Goal: Information Seeking & Learning: Check status

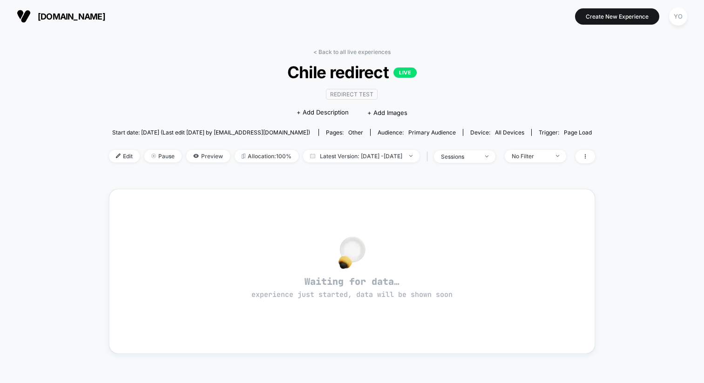
click at [74, 13] on span "[DOMAIN_NAME]" at bounding box center [72, 17] width 68 height 10
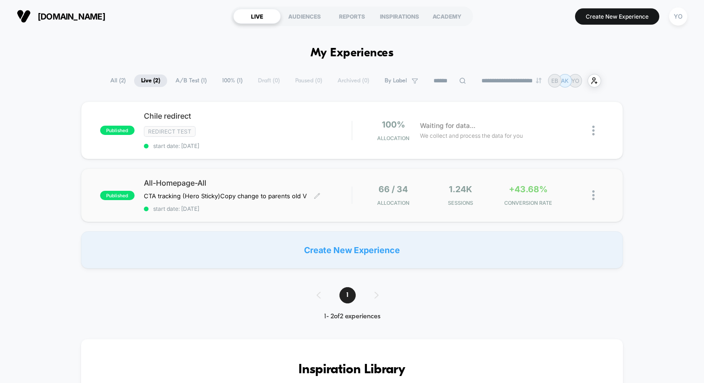
click at [324, 181] on span "All-Homepage-All" at bounding box center [248, 182] width 208 height 9
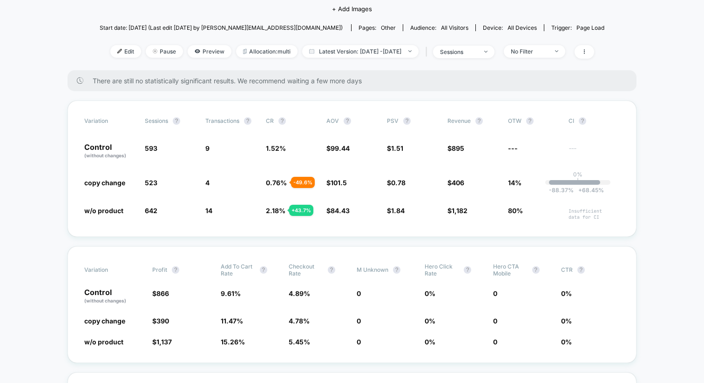
scroll to position [102, 0]
click at [535, 54] on span "No Filter" at bounding box center [535, 51] width 62 height 13
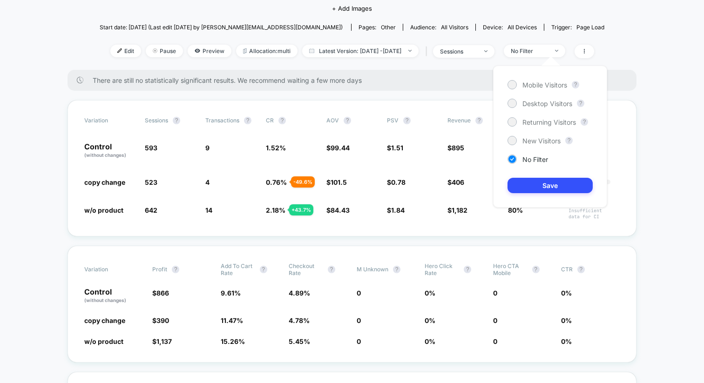
click at [542, 135] on div "Mobile Visitors ? Desktop Visitors ? Returning Visitors ? New Visitors ? No Fil…" at bounding box center [550, 137] width 114 height 142
click at [540, 137] on span "New Visitors" at bounding box center [542, 141] width 38 height 8
click at [519, 185] on button "Save" at bounding box center [550, 185] width 85 height 15
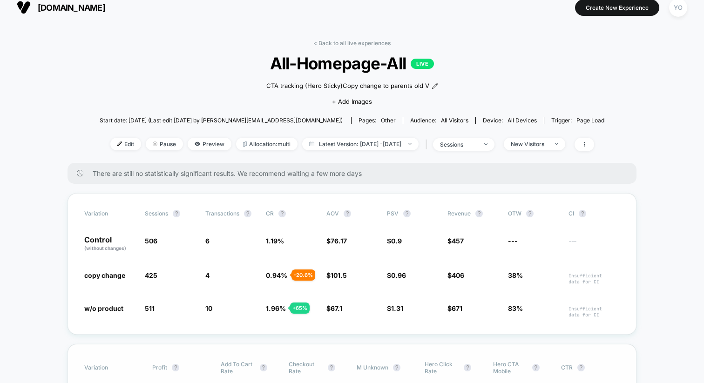
scroll to position [8, 0]
click at [347, 143] on span "Latest Version: Sep 28, 2025 - Sep 30, 2025" at bounding box center [360, 144] width 116 height 13
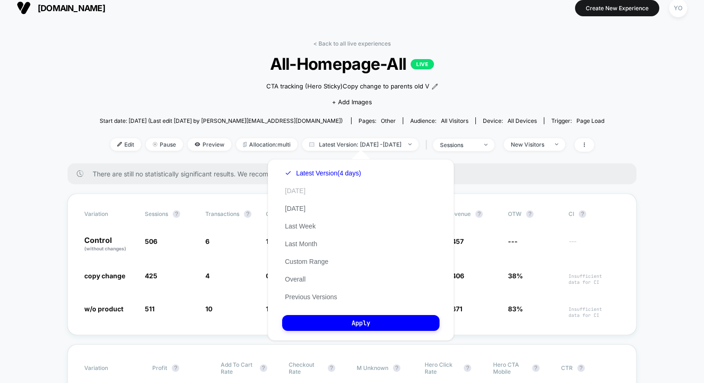
click at [304, 194] on button "Today" at bounding box center [295, 191] width 26 height 8
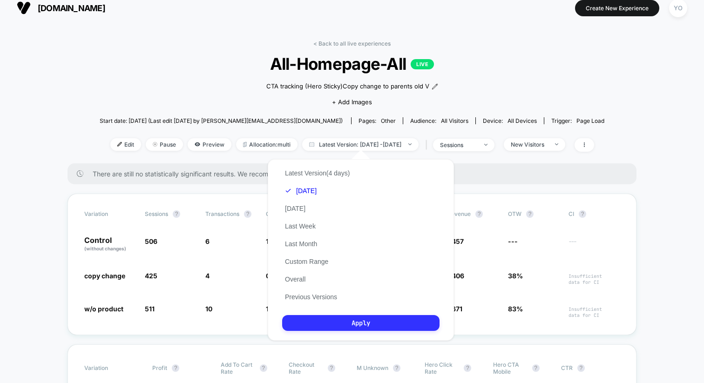
click at [323, 321] on button "Apply" at bounding box center [360, 323] width 157 height 16
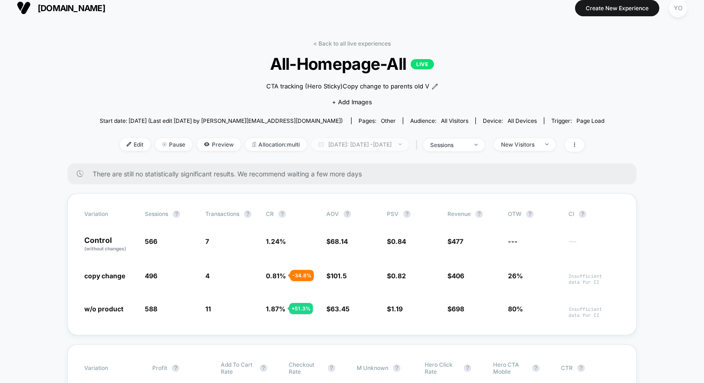
click at [367, 141] on span "Today: Sep 28, 2025 - Sep 30, 2025" at bounding box center [360, 144] width 97 height 13
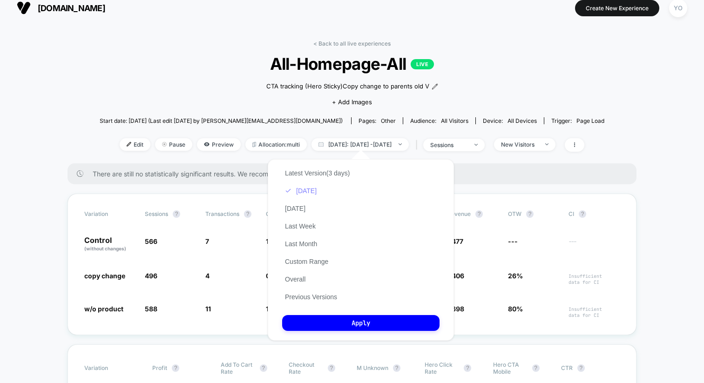
click at [312, 192] on button "Today" at bounding box center [300, 191] width 37 height 8
click at [339, 144] on span "Today: Sep 28, 2025 - Sep 30, 2025" at bounding box center [360, 144] width 97 height 13
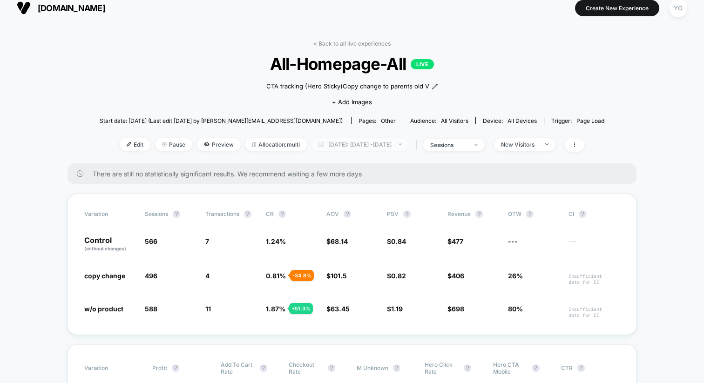
click at [339, 144] on span "Today: Sep 28, 2025 - Sep 30, 2025" at bounding box center [360, 144] width 97 height 13
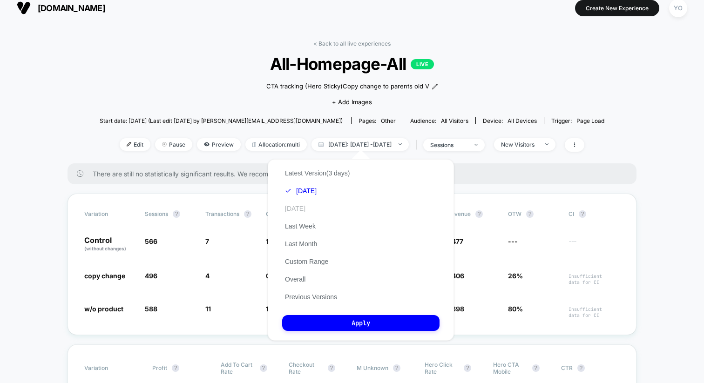
click at [308, 208] on button "Yesterday" at bounding box center [295, 209] width 26 height 8
click at [301, 209] on button "Yesterday" at bounding box center [300, 209] width 37 height 8
click at [335, 308] on div "Latest Version (3 days) Today Yesterday Last Week Last Month Custom Range Overa…" at bounding box center [361, 250] width 186 height 182
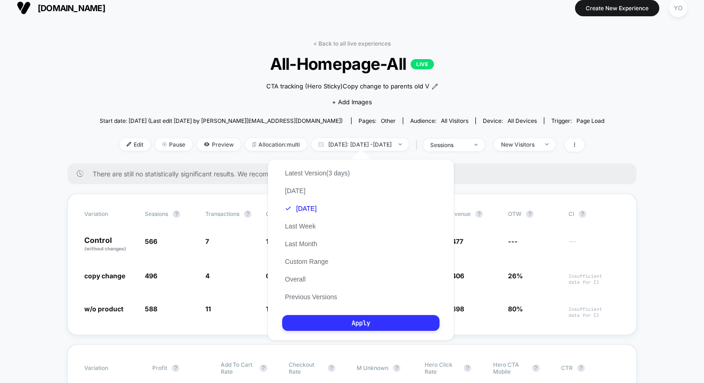
click at [335, 315] on button "Apply" at bounding box center [360, 323] width 157 height 16
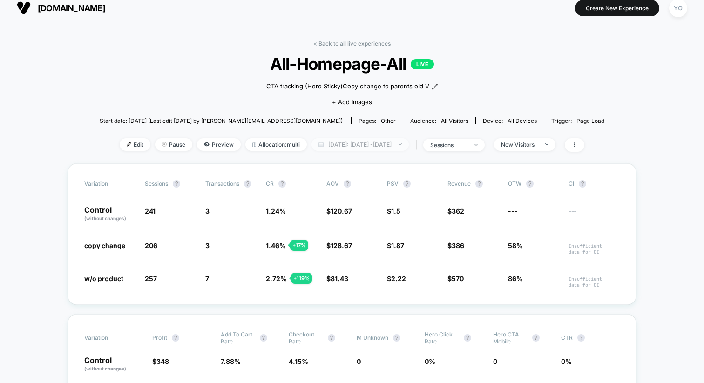
click at [361, 145] on span "Yesterday: Sep 29, 2025 - Sep 29, 2025" at bounding box center [360, 144] width 97 height 13
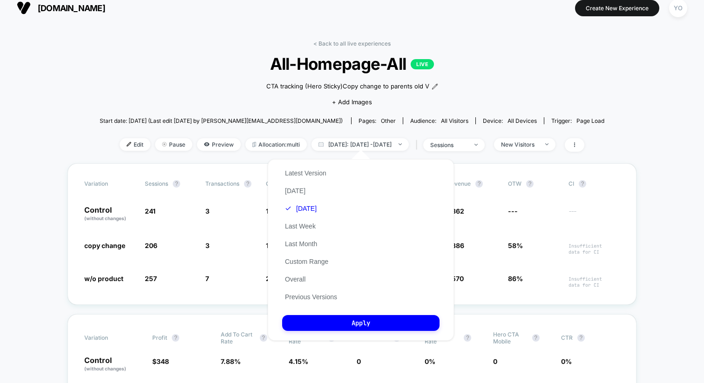
click at [314, 191] on div "Latest Version Today Yesterday Last Week Last Month Custom Range Overall Previo…" at bounding box center [311, 235] width 58 height 142
click at [298, 191] on button "Today" at bounding box center [295, 191] width 26 height 8
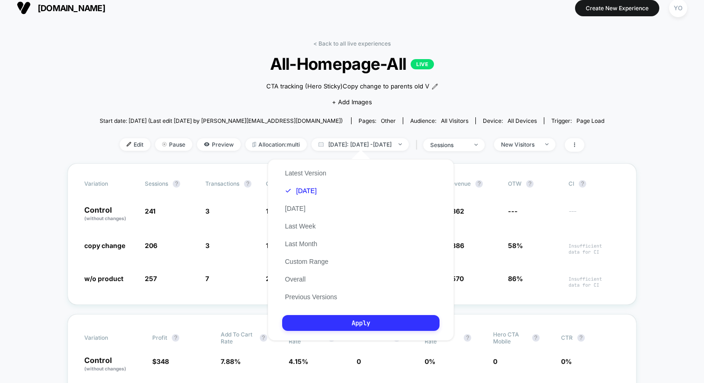
click at [349, 328] on button "Apply" at bounding box center [360, 323] width 157 height 16
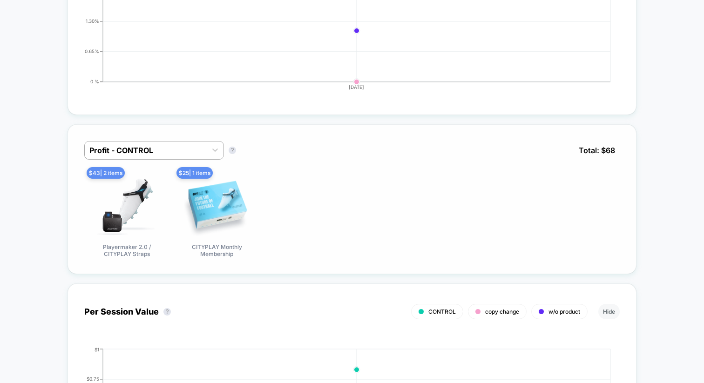
scroll to position [811, 0]
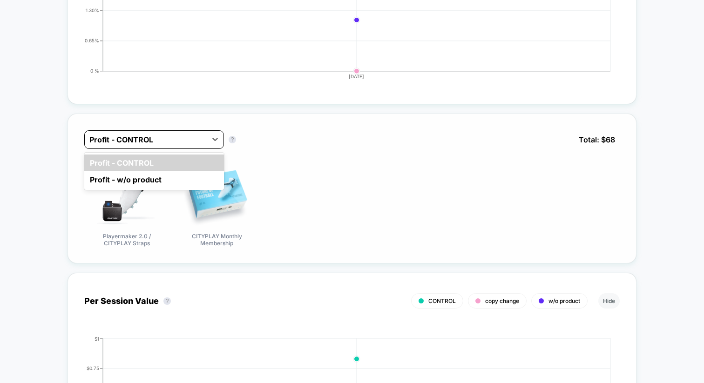
click at [188, 140] on div at bounding box center [145, 139] width 113 height 11
click at [161, 180] on div "Profit - w/o product" at bounding box center [154, 179] width 140 height 17
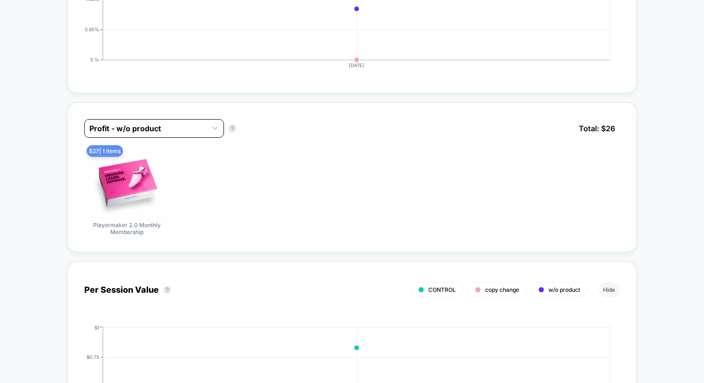
scroll to position [825, 0]
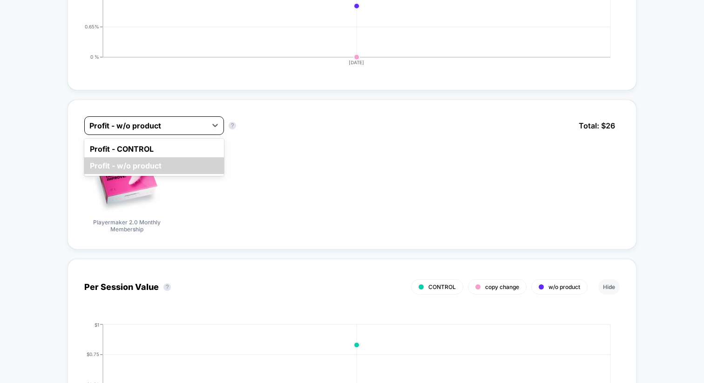
click at [191, 126] on div at bounding box center [145, 125] width 113 height 11
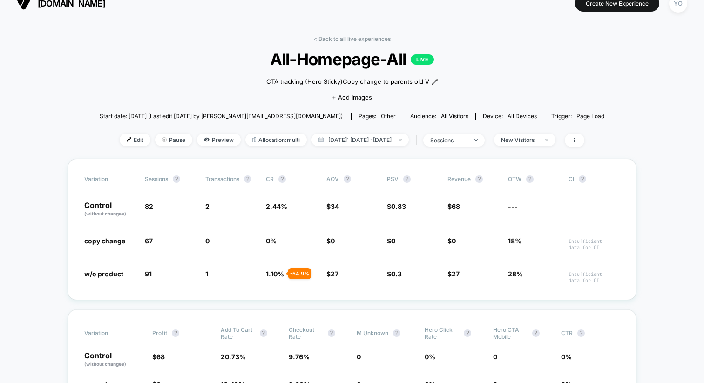
scroll to position [0, 0]
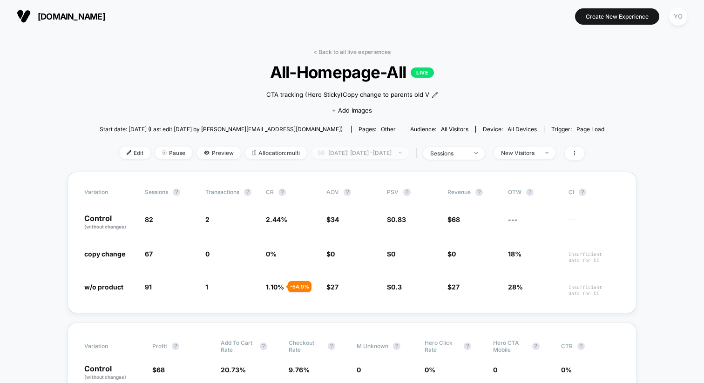
click at [341, 148] on span "Today: Sep 30, 2025 - Sep 30, 2025" at bounding box center [360, 153] width 97 height 13
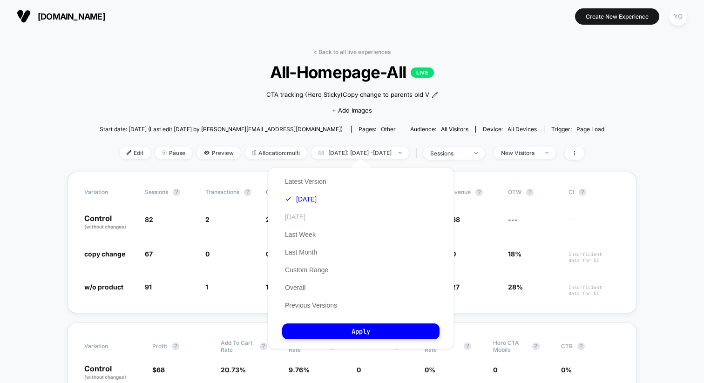
click at [308, 213] on button "Yesterday" at bounding box center [295, 217] width 26 height 8
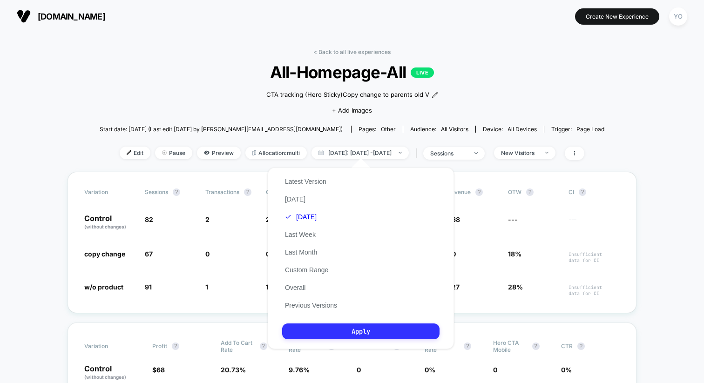
click at [326, 325] on button "Apply" at bounding box center [360, 332] width 157 height 16
